Goal: Task Accomplishment & Management: Manage account settings

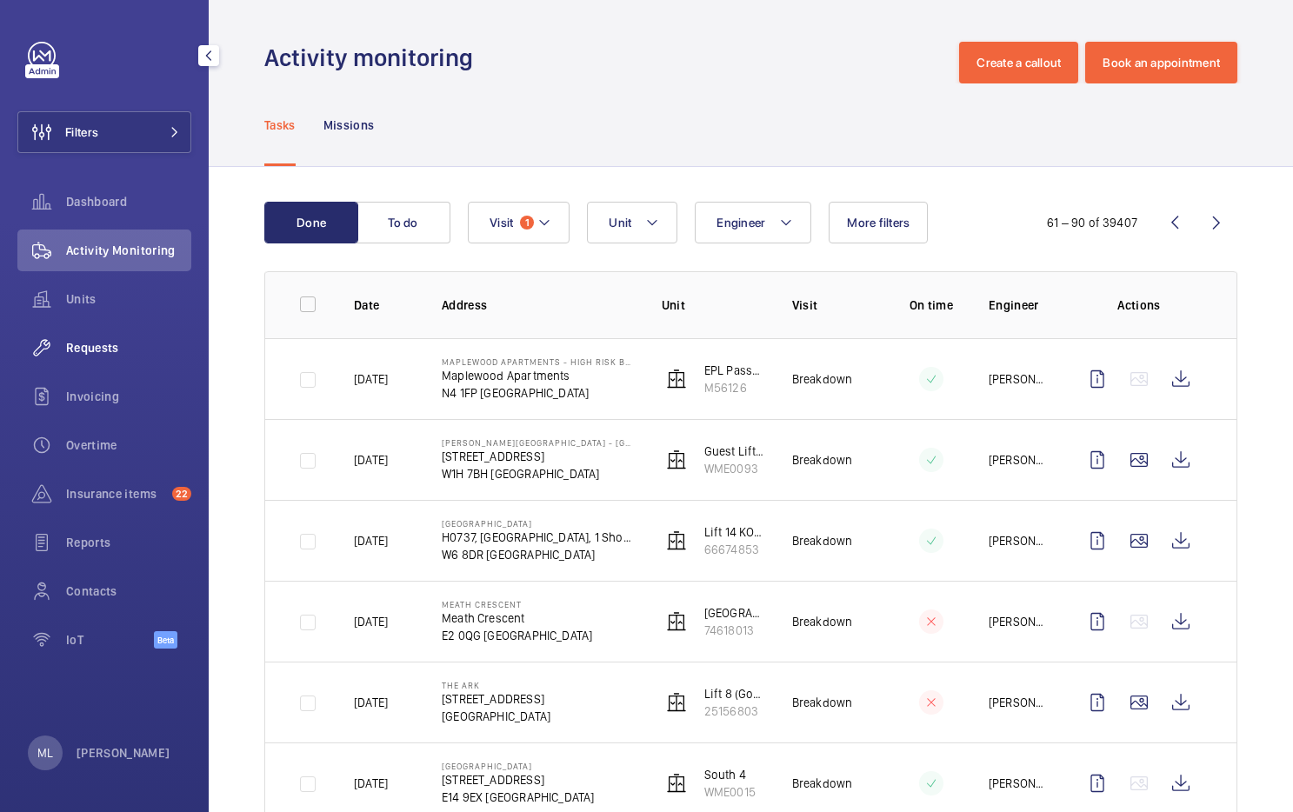
click at [170, 329] on div "Requests" at bounding box center [104, 348] width 174 height 42
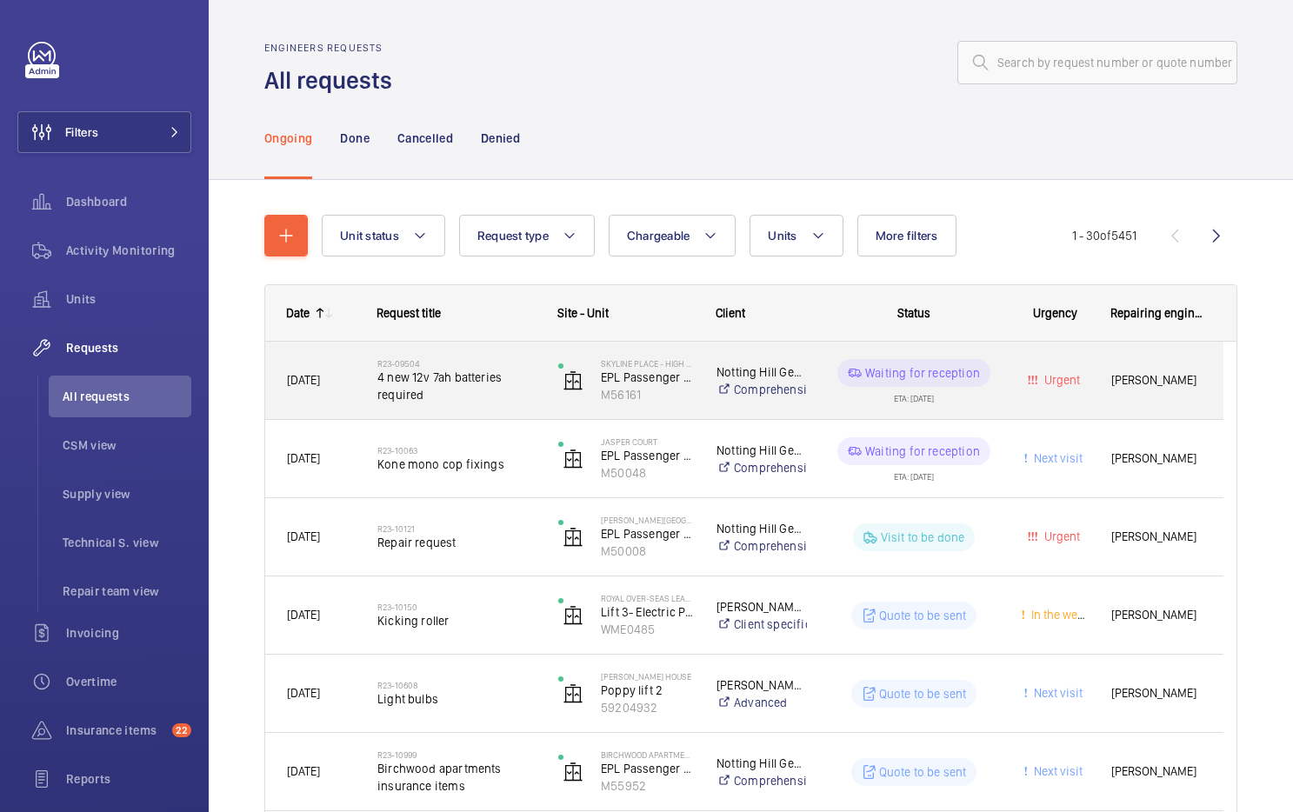
click at [424, 388] on span "4 new 12v 7ah batteries required" at bounding box center [456, 386] width 158 height 35
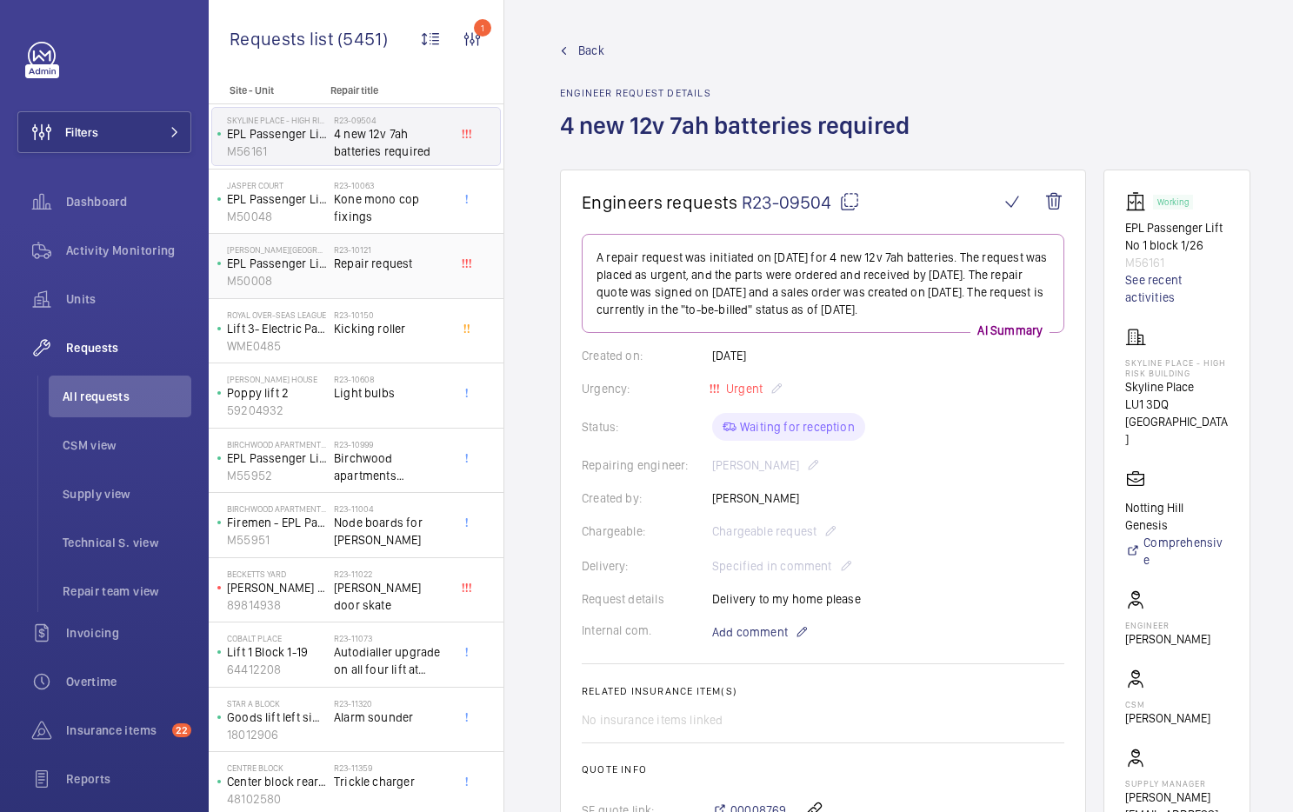
click at [379, 271] on span "Repair request" at bounding box center [391, 263] width 115 height 17
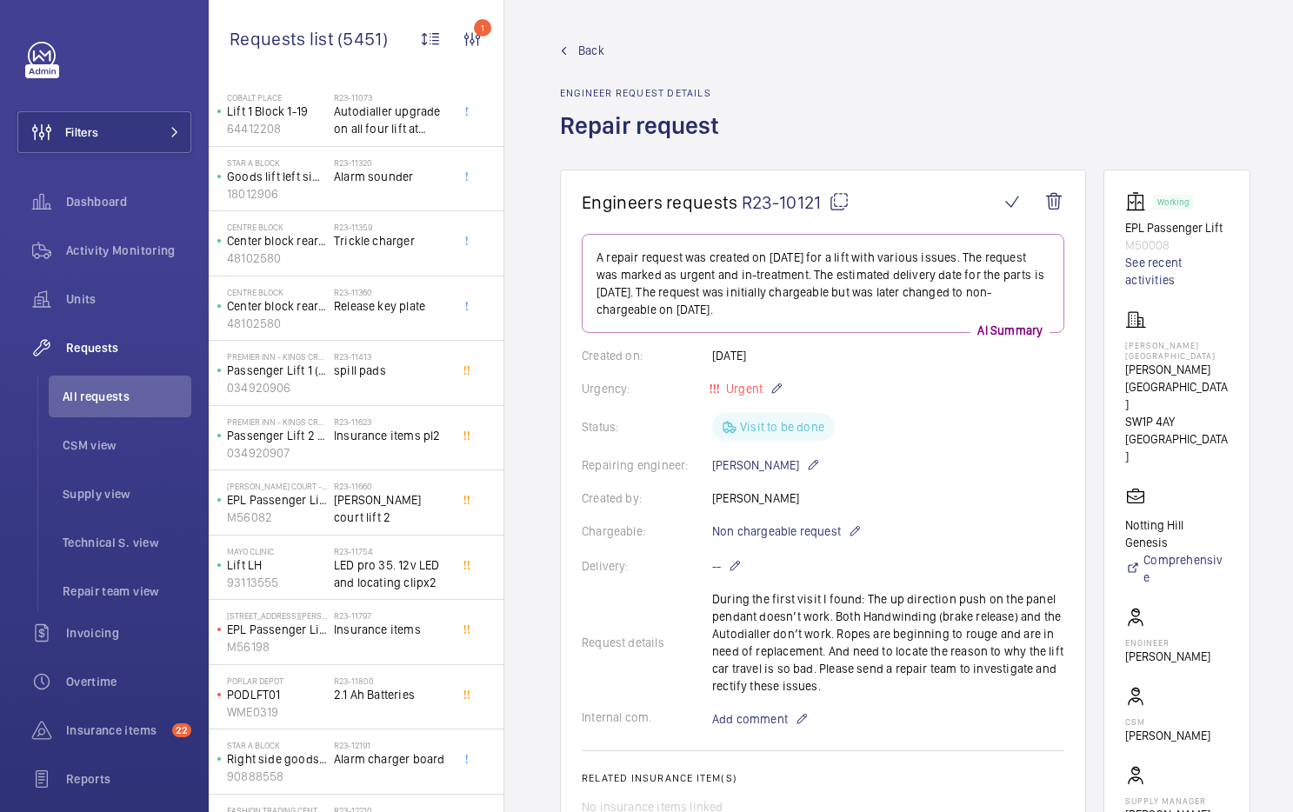
scroll to position [556, 0]
